Goal: Task Accomplishment & Management: Use online tool/utility

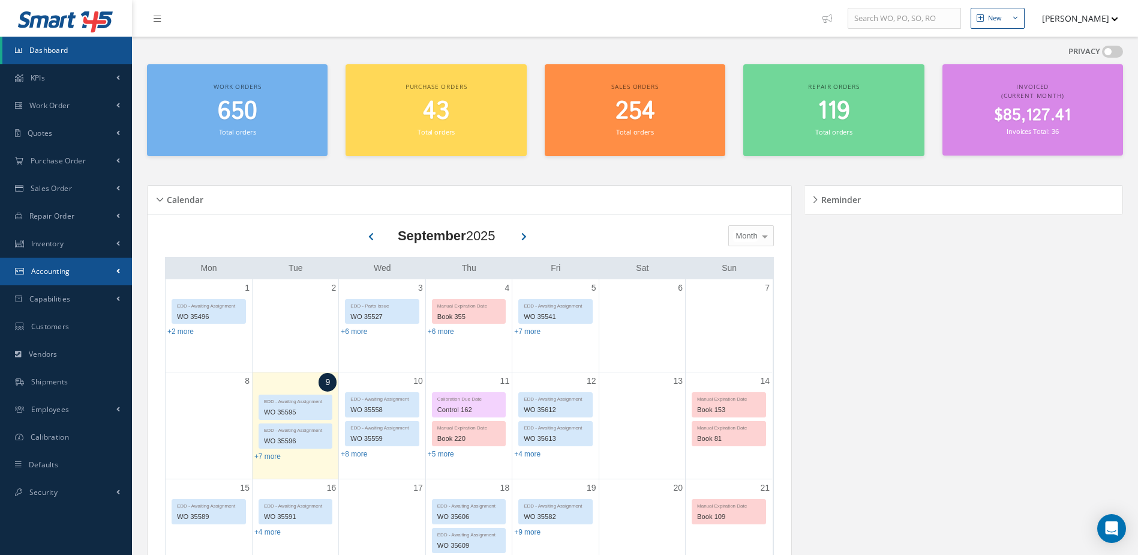
click at [65, 270] on span "Accounting" at bounding box center [50, 271] width 39 height 10
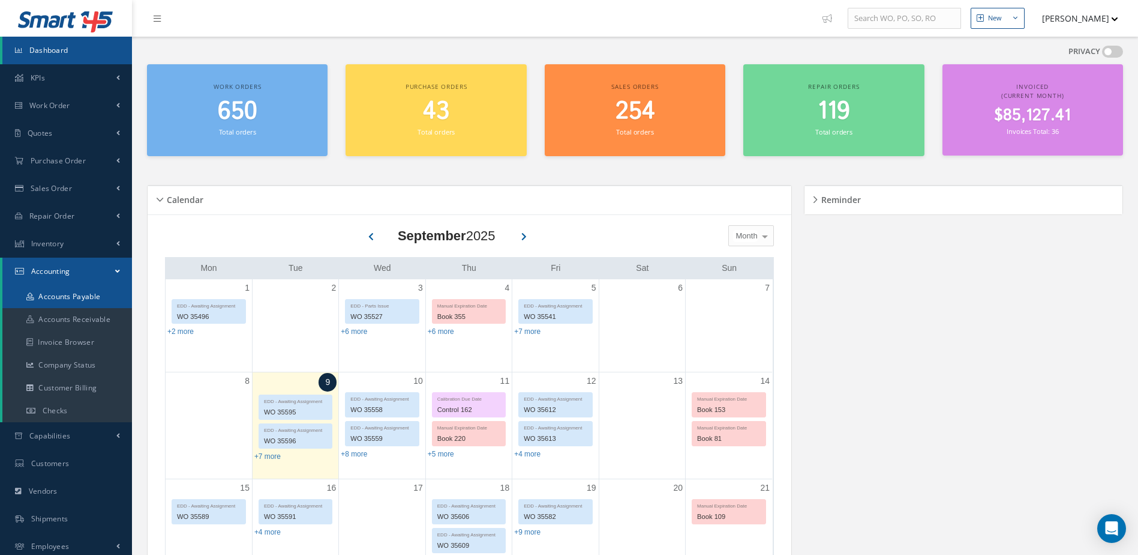
click at [71, 293] on link "Accounts Payable" at bounding box center [67, 296] width 130 height 23
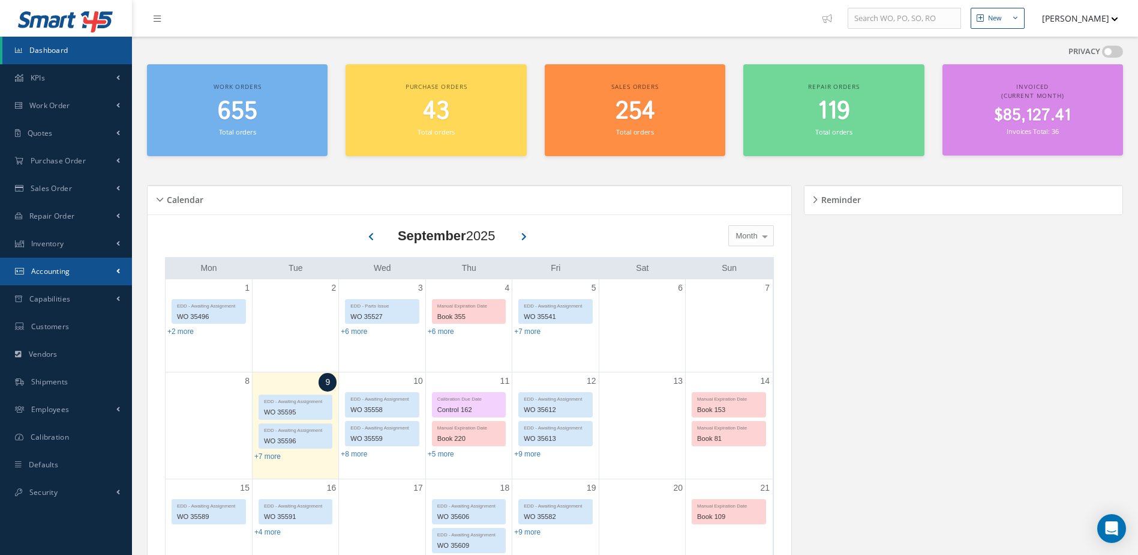
click at [74, 266] on link "Accounting" at bounding box center [66, 271] width 132 height 28
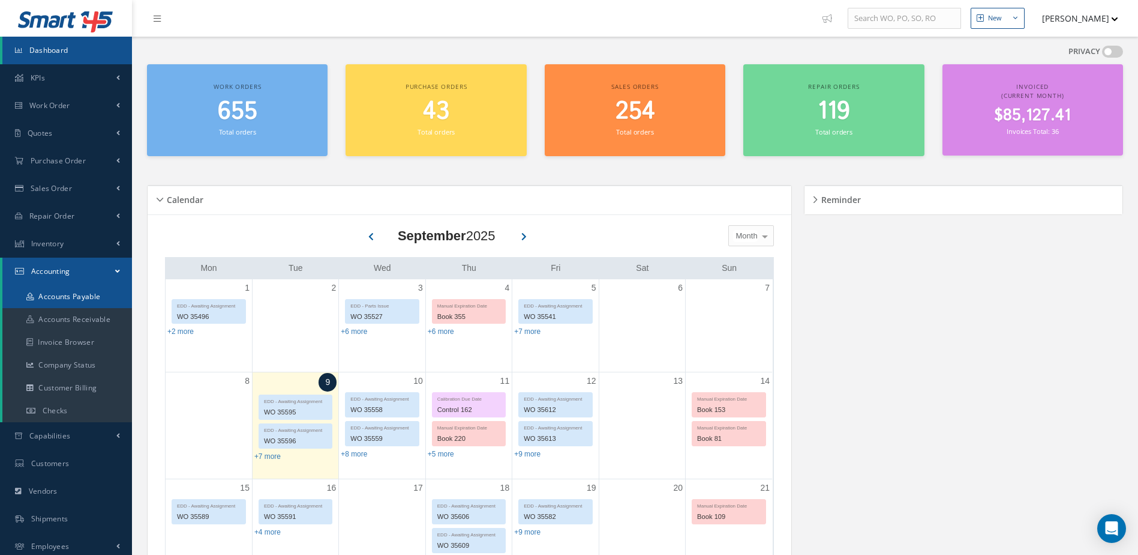
click at [85, 296] on link "Accounts Payable" at bounding box center [67, 296] width 130 height 23
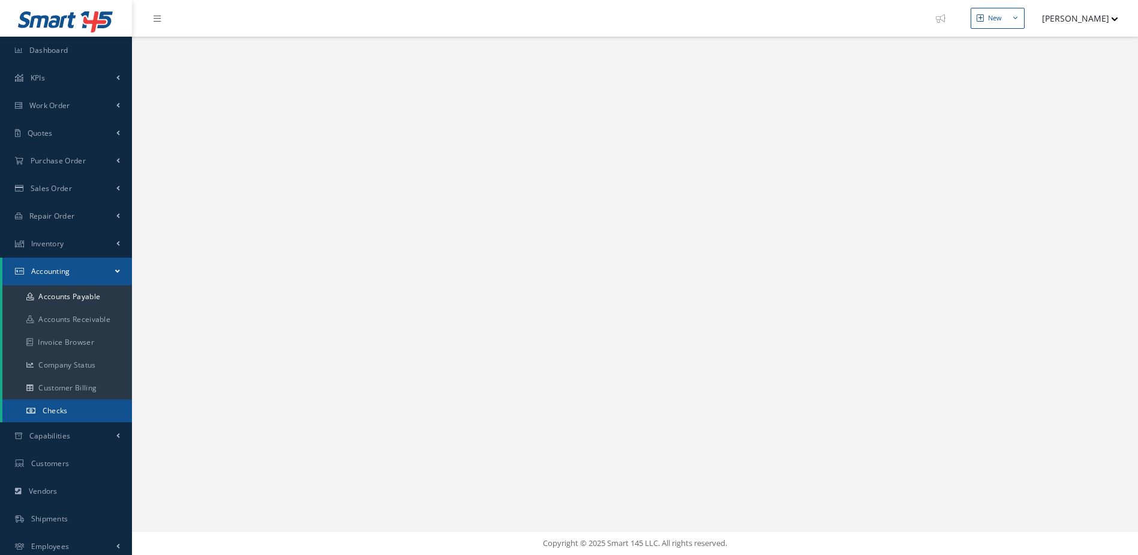
select select "25"
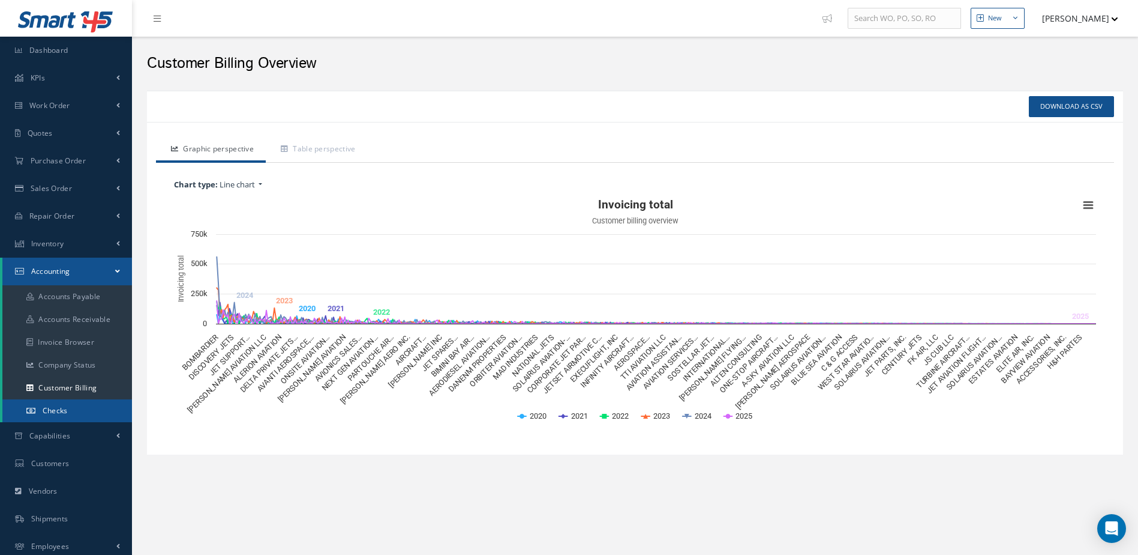
click at [67, 402] on link "Checks" at bounding box center [67, 410] width 130 height 23
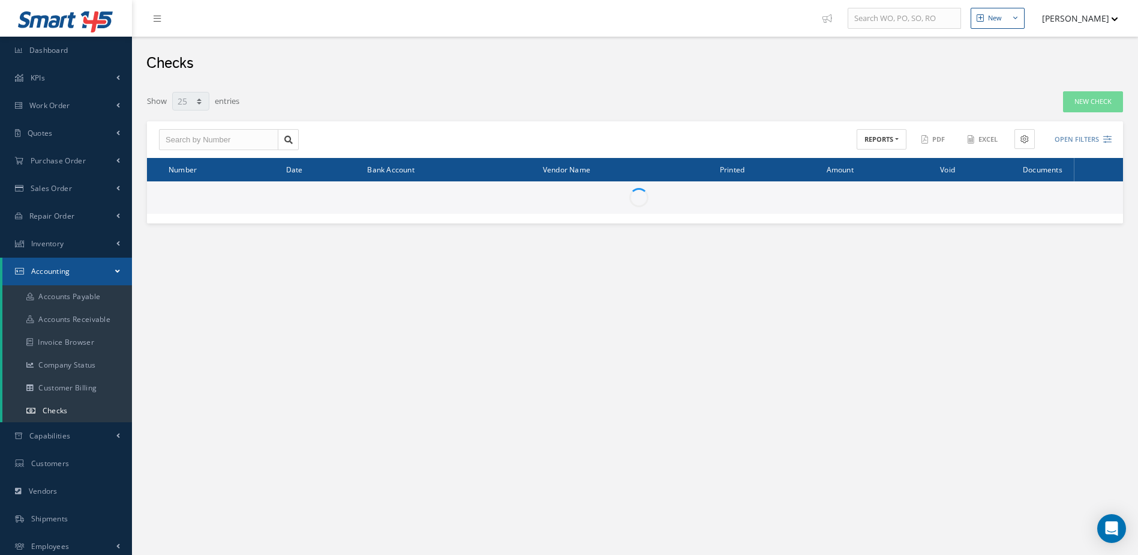
select select "25"
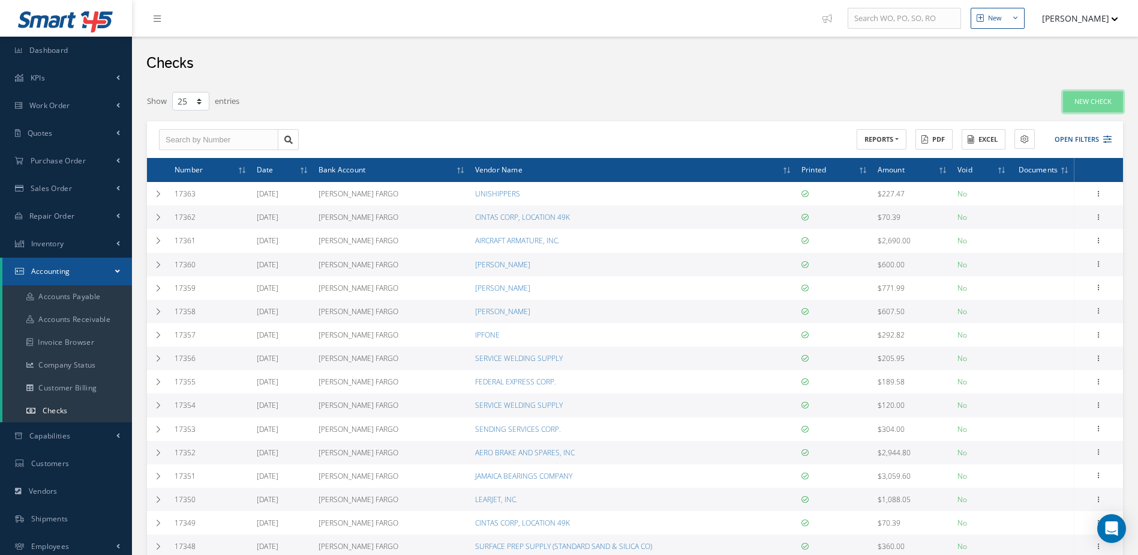
click at [1100, 98] on link "New Check" at bounding box center [1093, 101] width 60 height 21
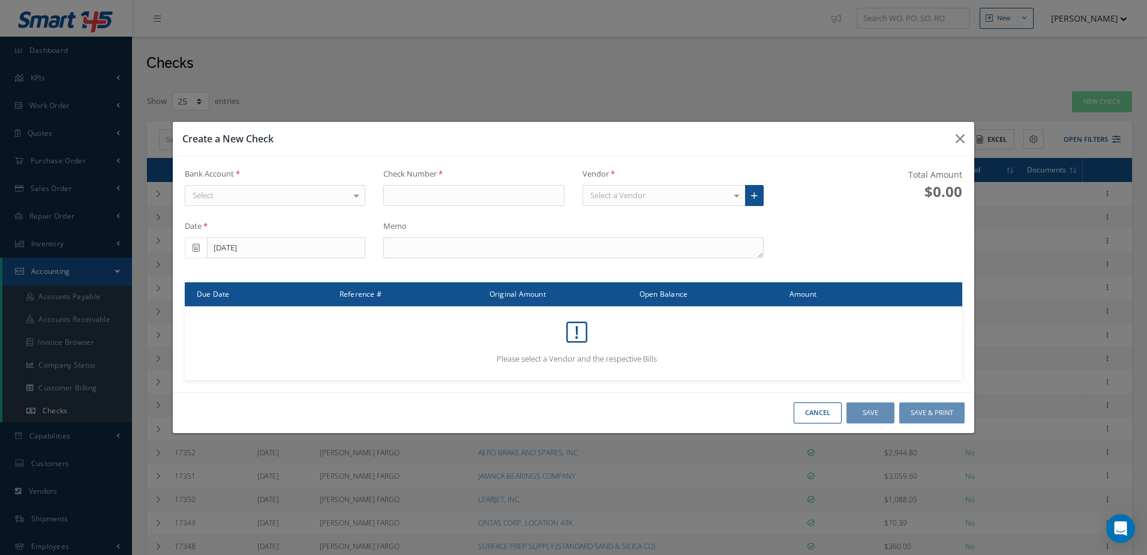
click at [315, 200] on div "Select" at bounding box center [275, 196] width 181 height 22
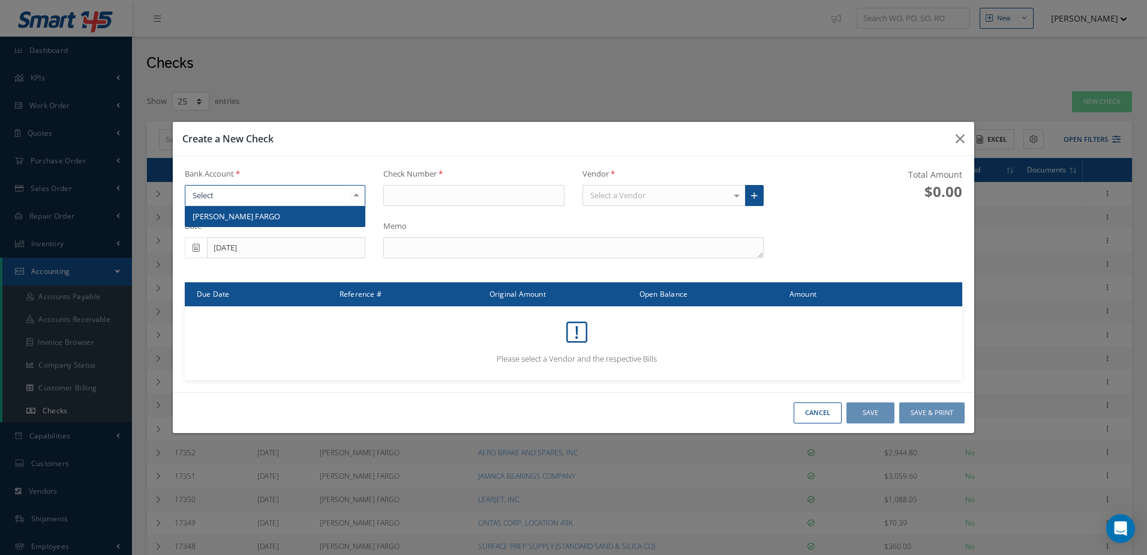
click at [313, 212] on span "[PERSON_NAME] FARGO" at bounding box center [275, 216] width 180 height 20
type input "17364"
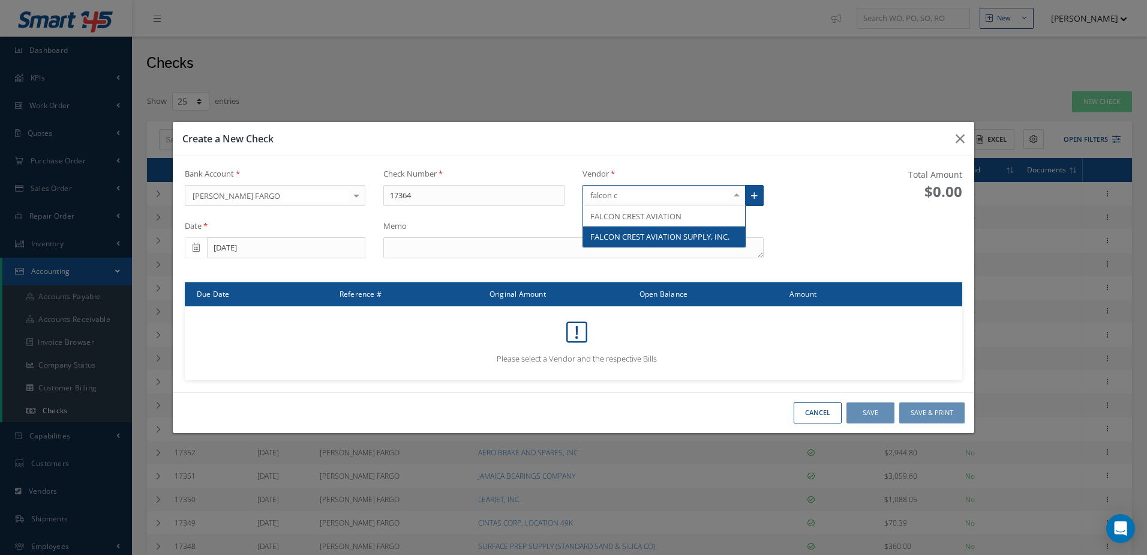
click at [655, 236] on span "FALCON CREST AVIATION SUPPLY, INC." at bounding box center [660, 236] width 139 height 11
type input "falcon c"
click at [740, 197] on div at bounding box center [737, 195] width 17 height 20
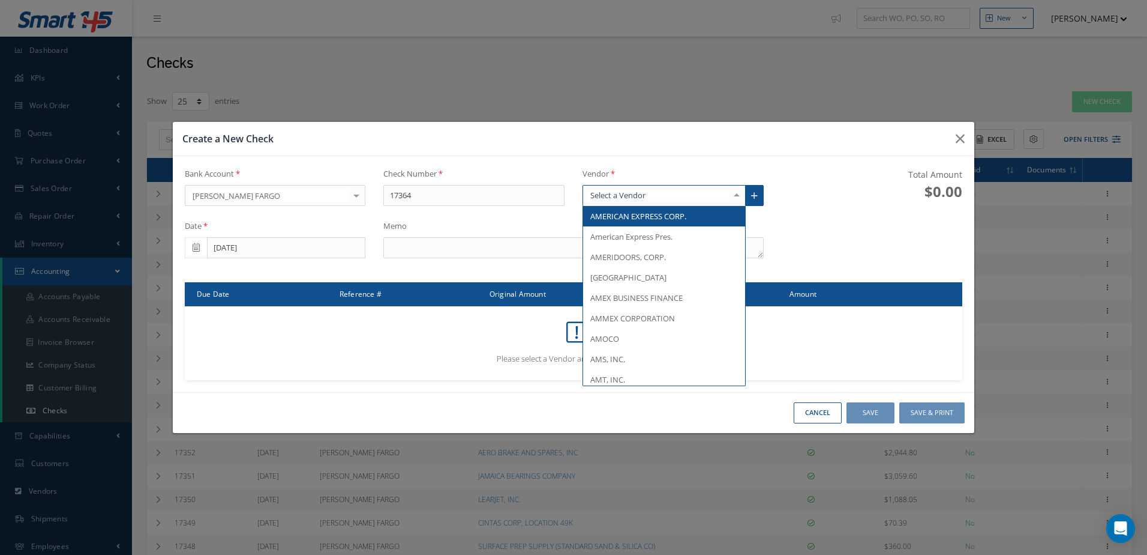
click at [656, 193] on input "text" at bounding box center [659, 195] width 142 height 11
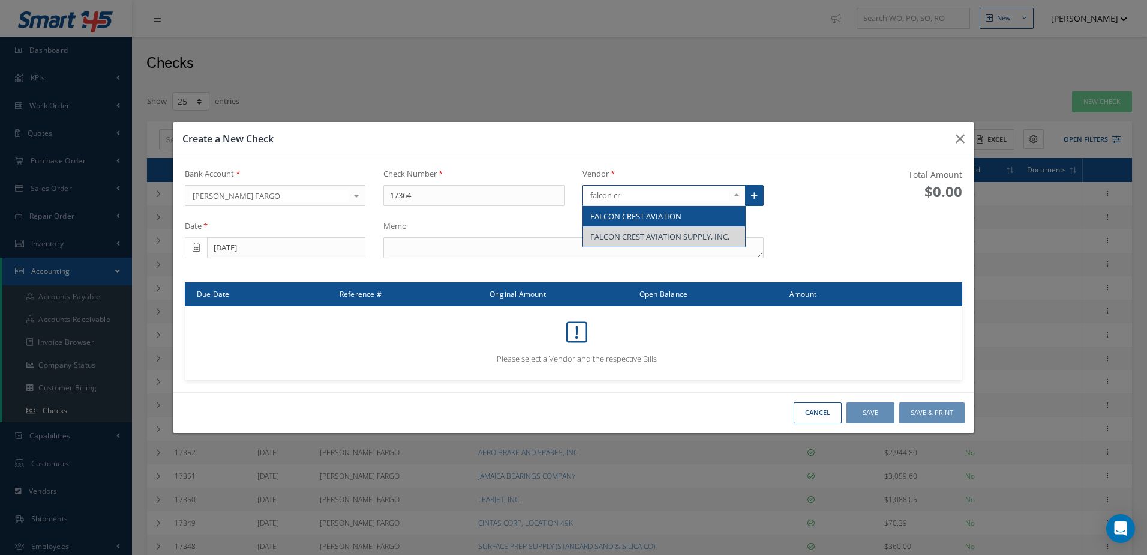
type input "falcon cre"
click at [667, 216] on span "FALCON CREST AVIATION" at bounding box center [636, 216] width 91 height 11
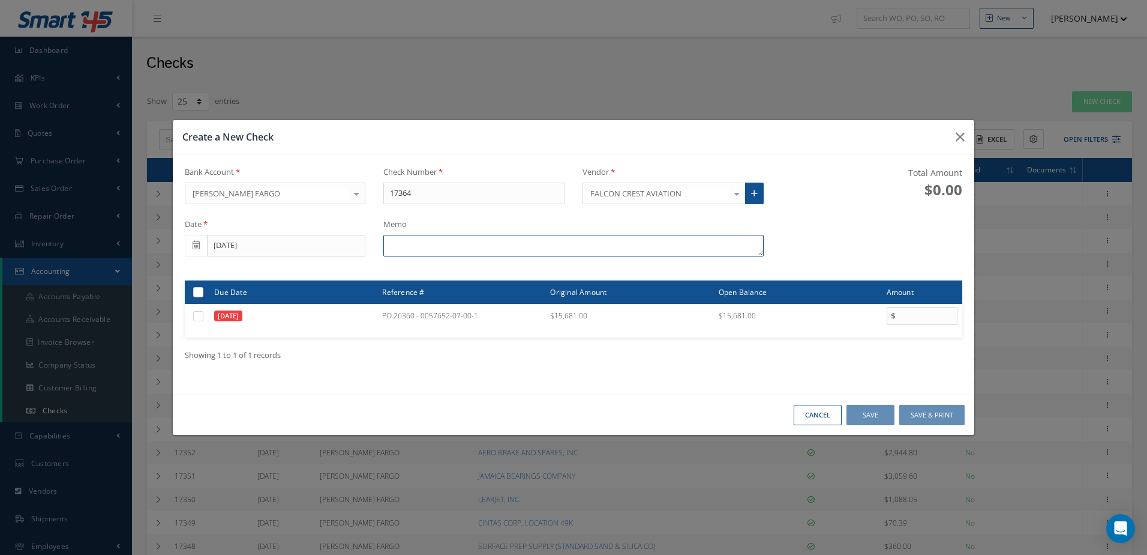
click at [420, 250] on textarea at bounding box center [573, 246] width 380 height 22
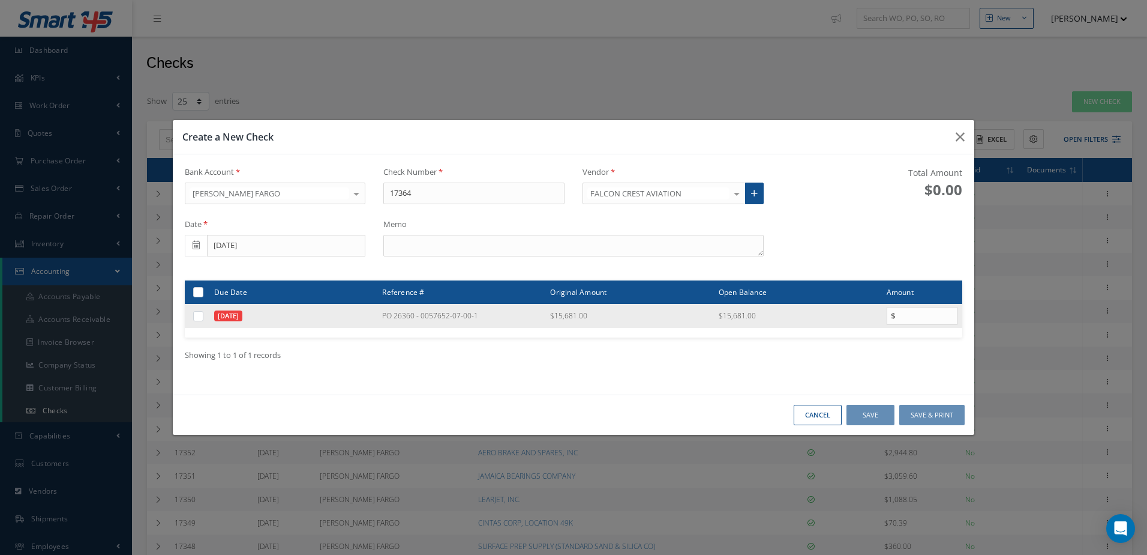
click at [203, 315] on label at bounding box center [203, 315] width 0 height 10
click at [198, 315] on input "checkbox" at bounding box center [199, 317] width 8 height 8
checkbox input "true"
type input "15681.00"
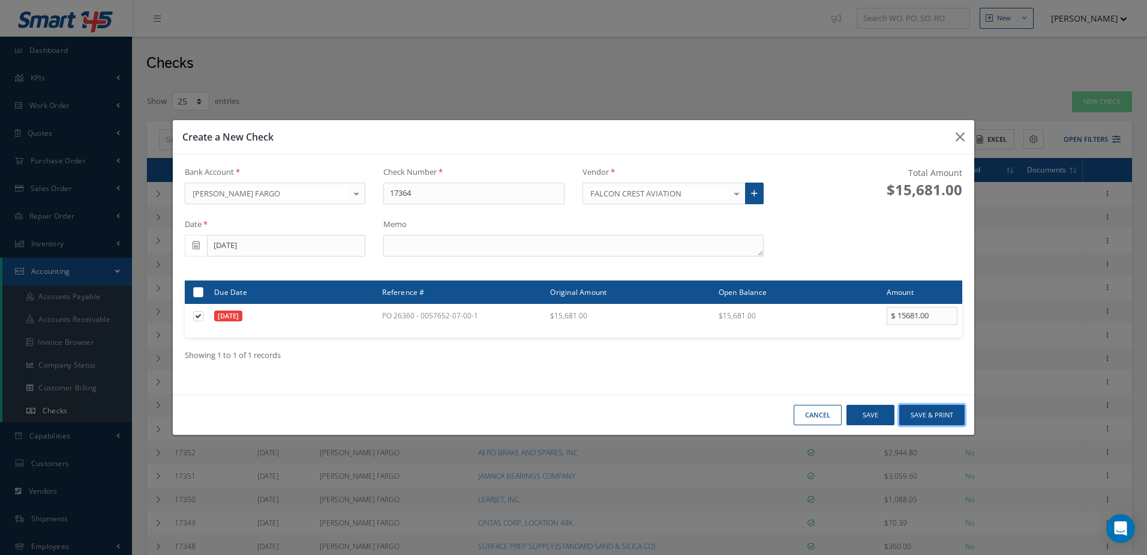
click at [930, 413] on button "Save & Print" at bounding box center [932, 415] width 65 height 21
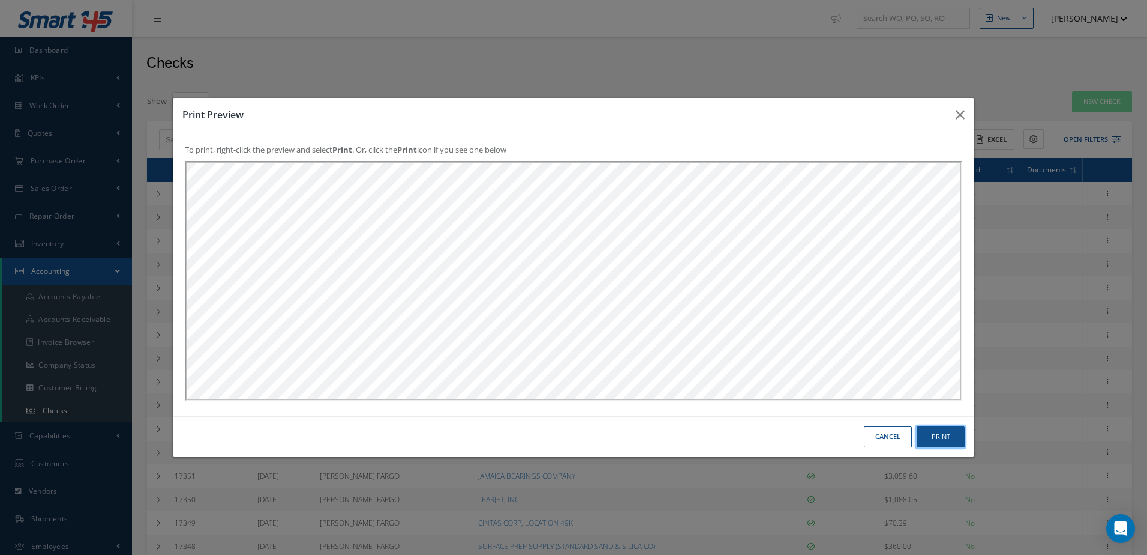
click at [947, 433] on button "Print" at bounding box center [941, 436] width 48 height 21
click at [879, 433] on button "Cancel" at bounding box center [888, 436] width 48 height 21
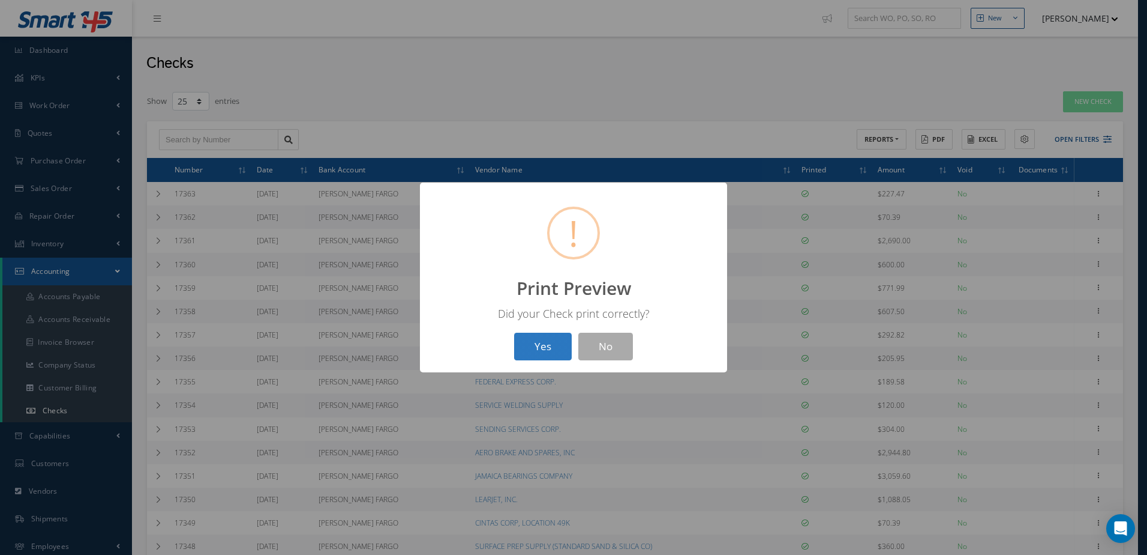
click at [558, 356] on button "Yes" at bounding box center [543, 346] width 58 height 28
